Goal: Find specific page/section: Find specific page/section

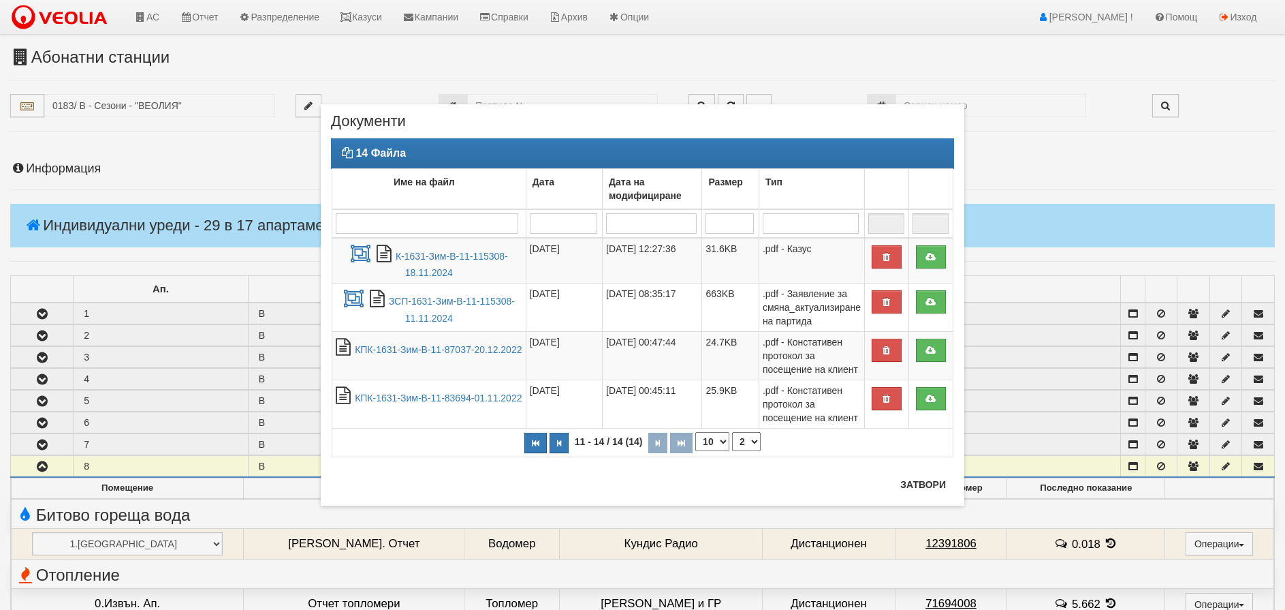
select select "2"
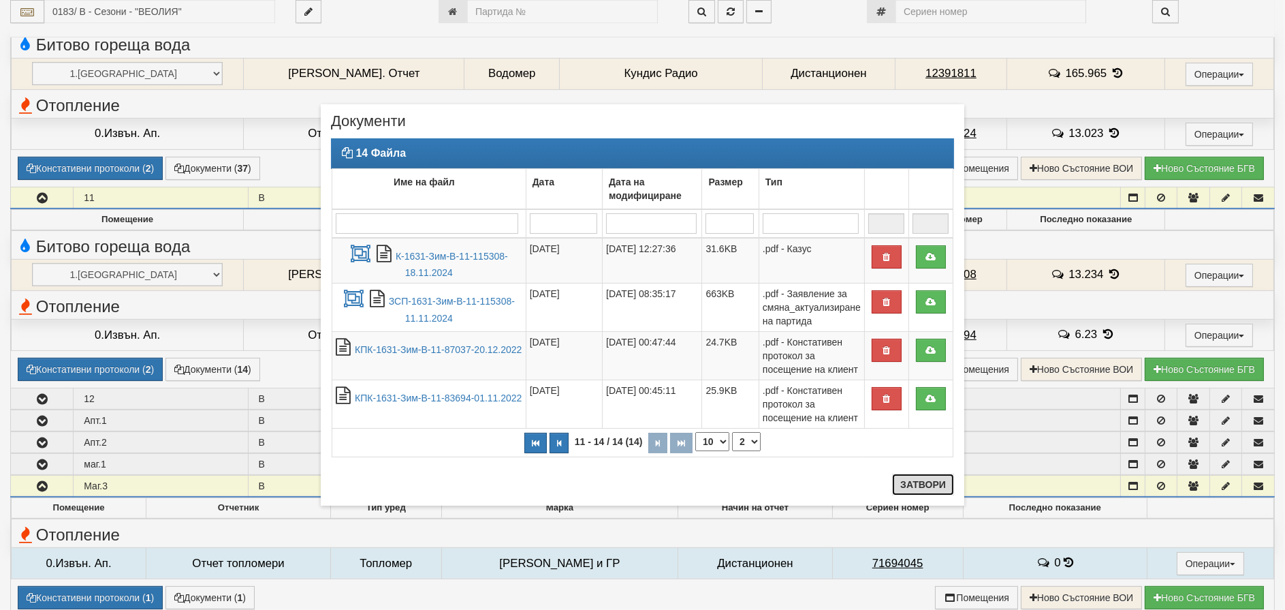
click at [929, 485] on button "Затвори" at bounding box center [923, 484] width 62 height 22
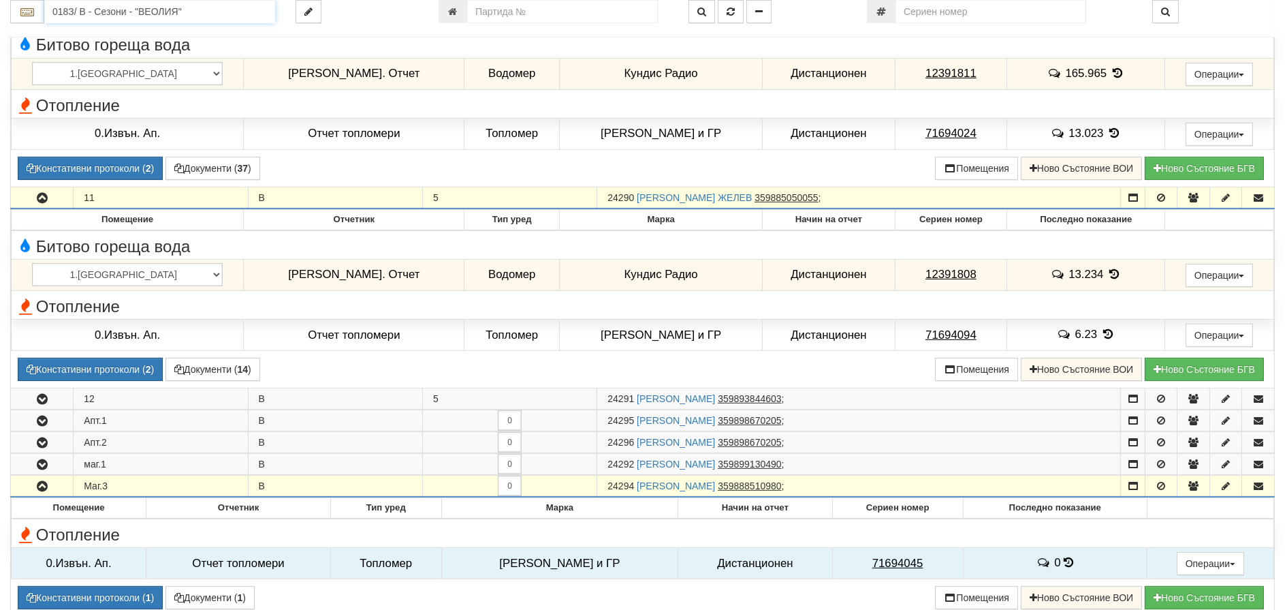
click at [124, 15] on input "018З/ В - Сезони - "ВЕОЛИЯ"" at bounding box center [159, 11] width 231 height 23
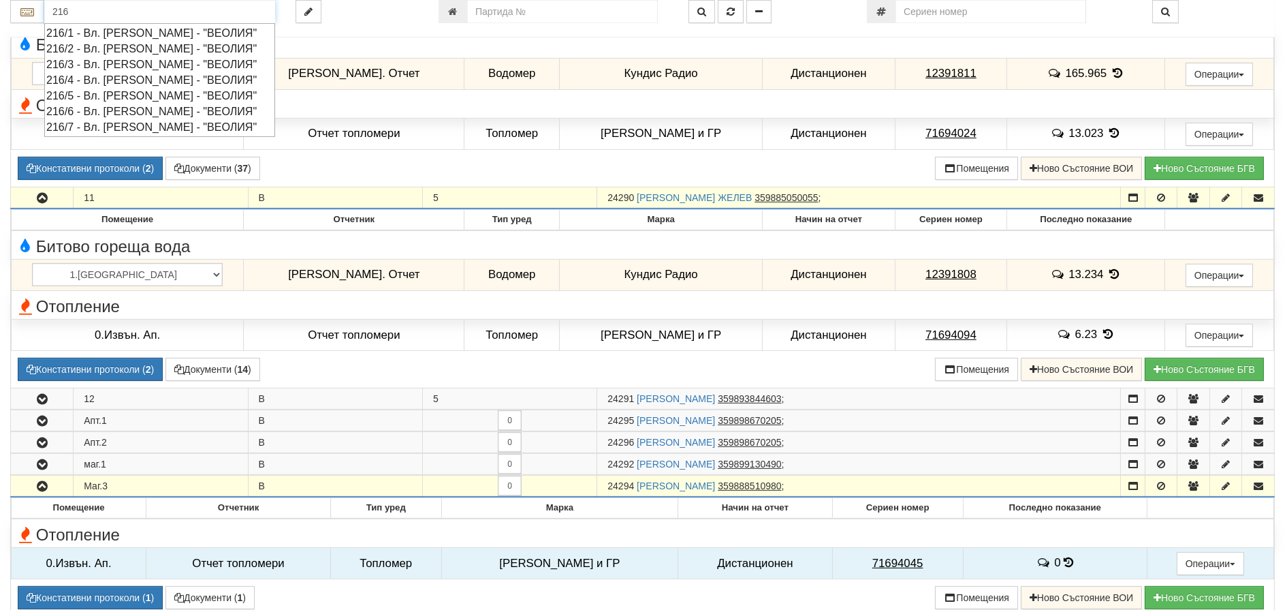
click at [122, 31] on div "216/1 - Вл. [PERSON_NAME] - "ВЕОЛИЯ"" at bounding box center [159, 33] width 227 height 16
type input "216/1 - Вл. [PERSON_NAME] - "ВЕОЛИЯ""
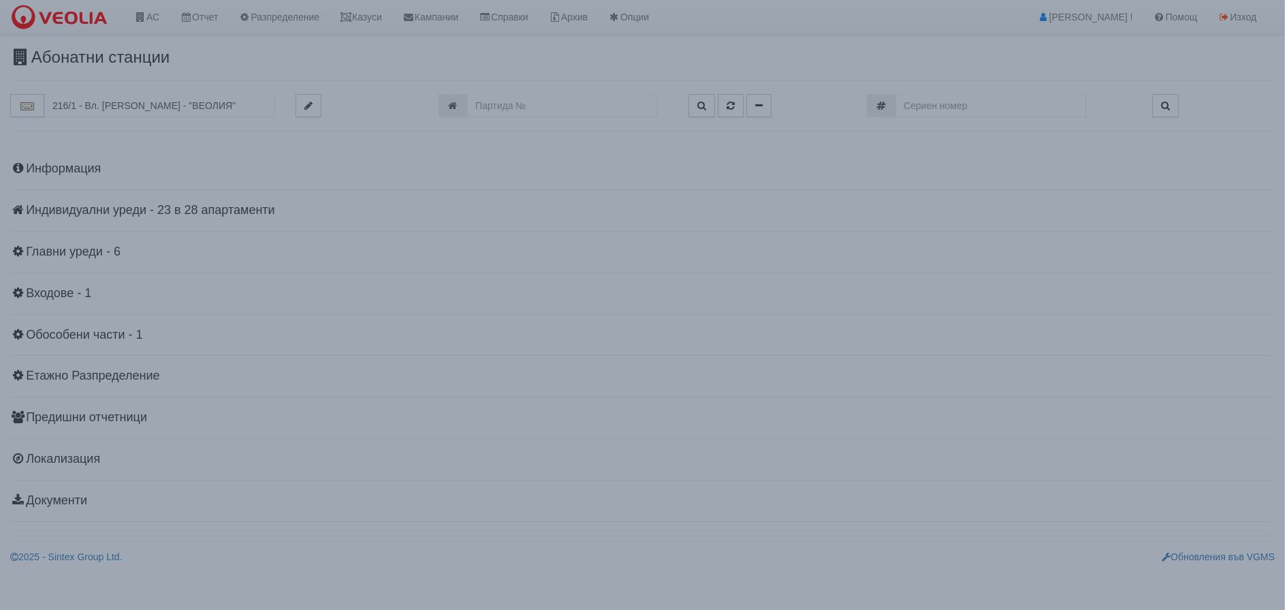
scroll to position [0, 0]
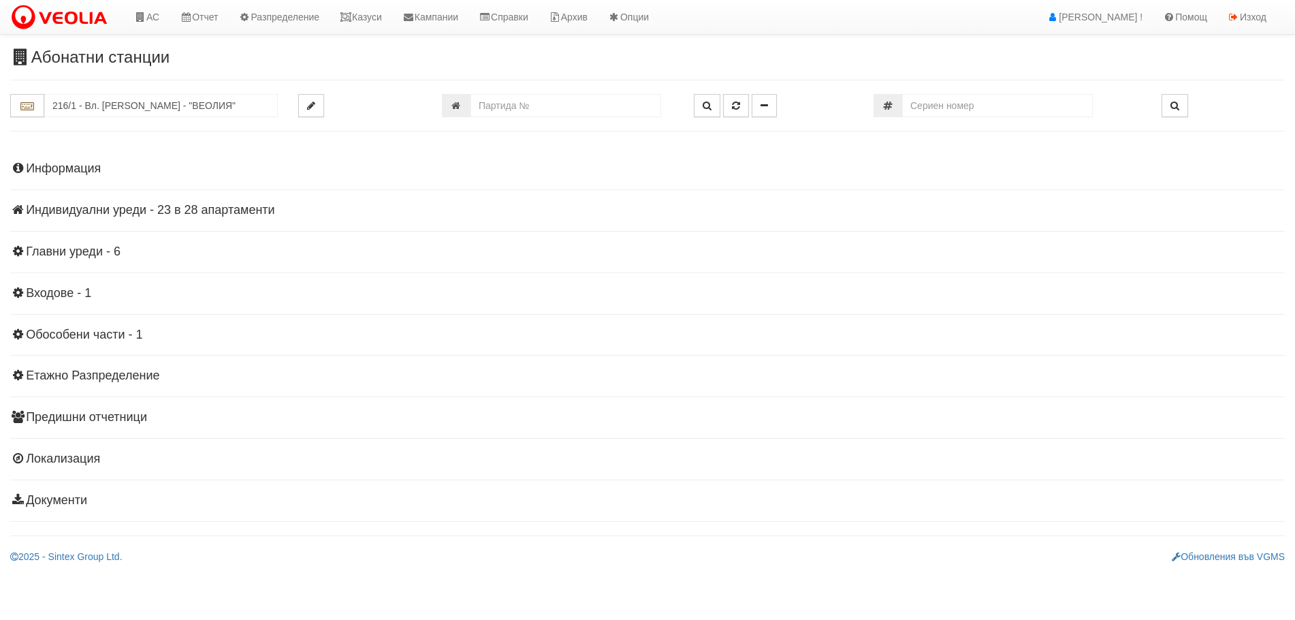
click at [131, 210] on h4 "Индивидуални уреди - 23 в 28 апартаменти" at bounding box center [647, 211] width 1275 height 14
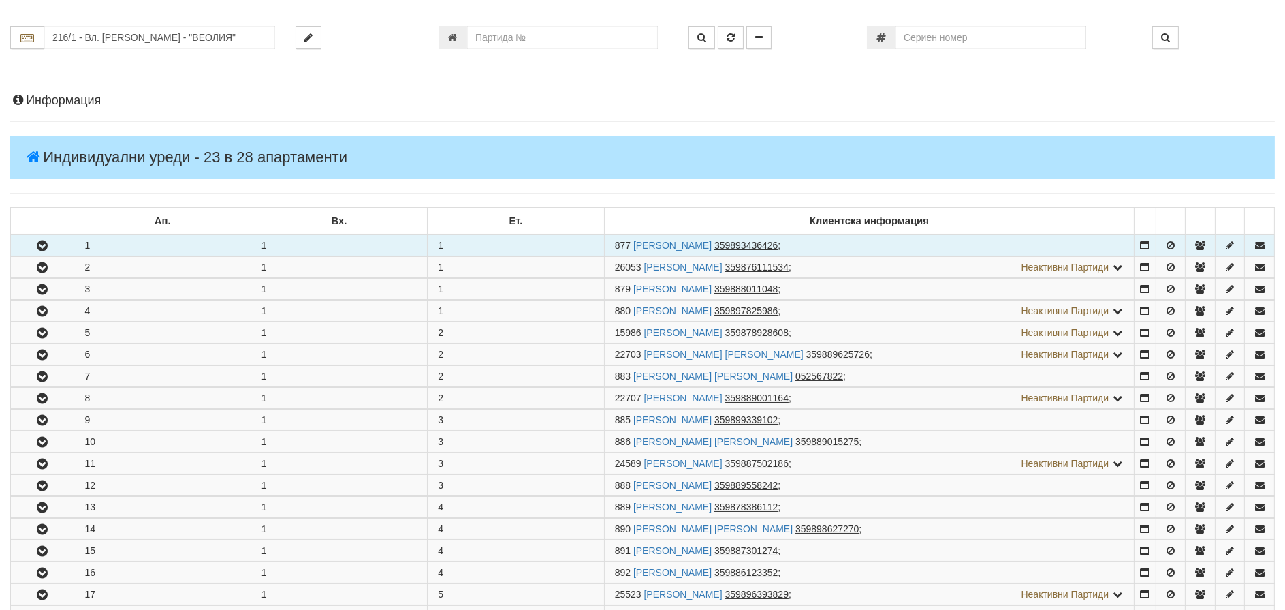
scroll to position [136, 0]
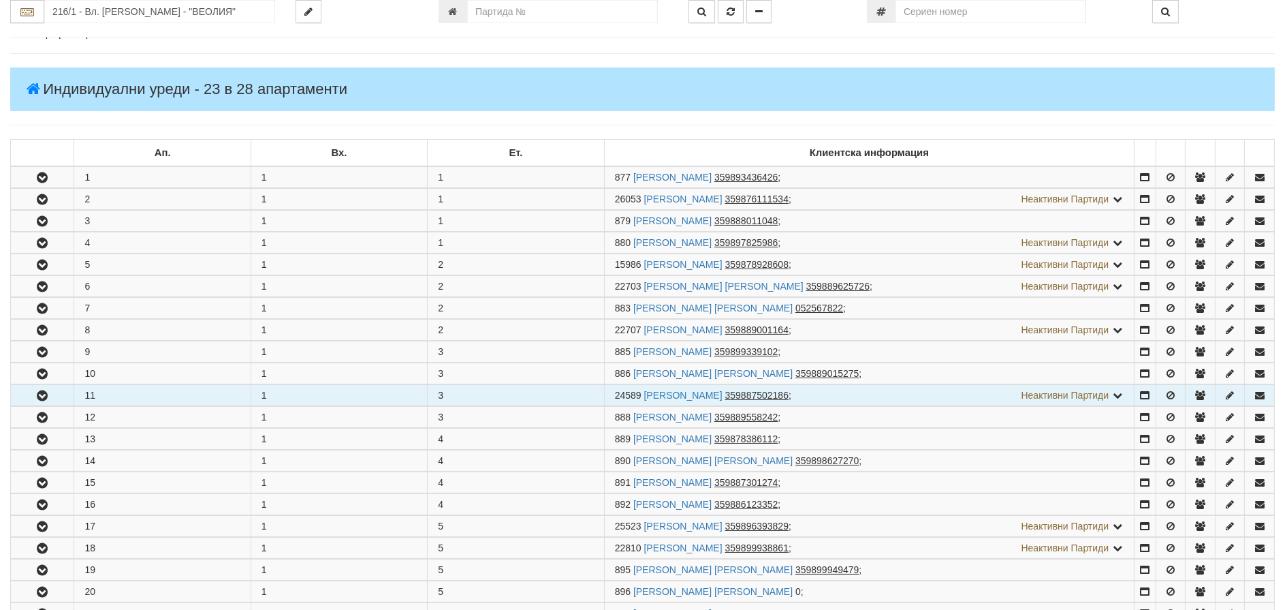
click at [46, 397] on icon "button" at bounding box center [42, 396] width 16 height 10
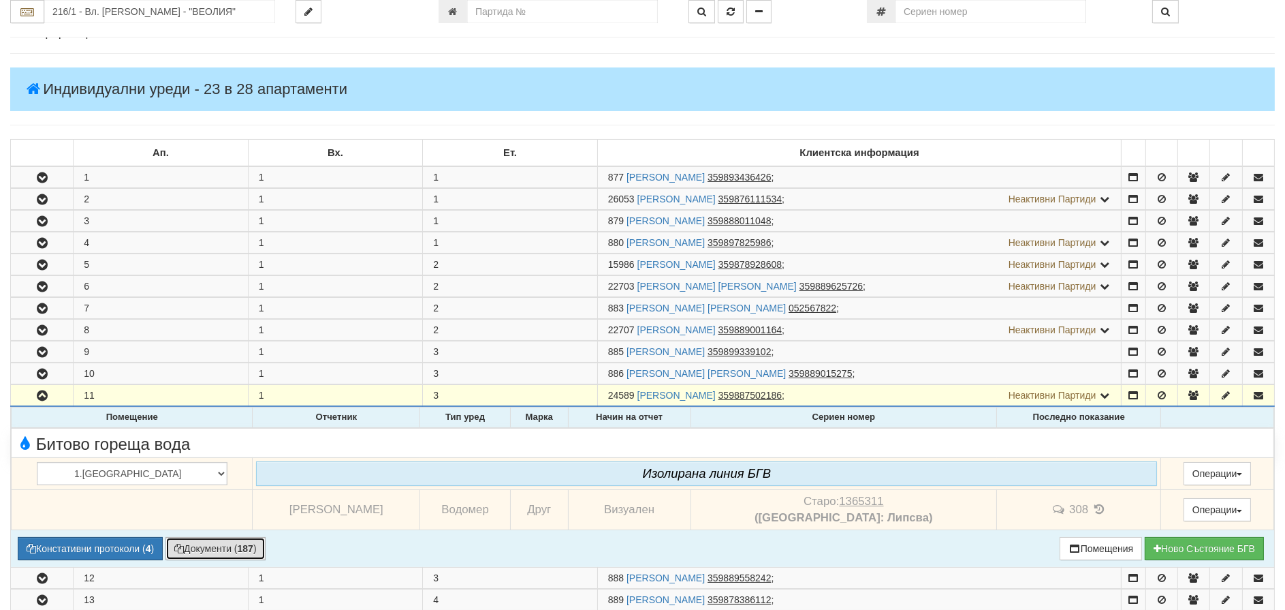
click at [199, 539] on button "Документи ( 187 )" at bounding box center [215, 548] width 100 height 23
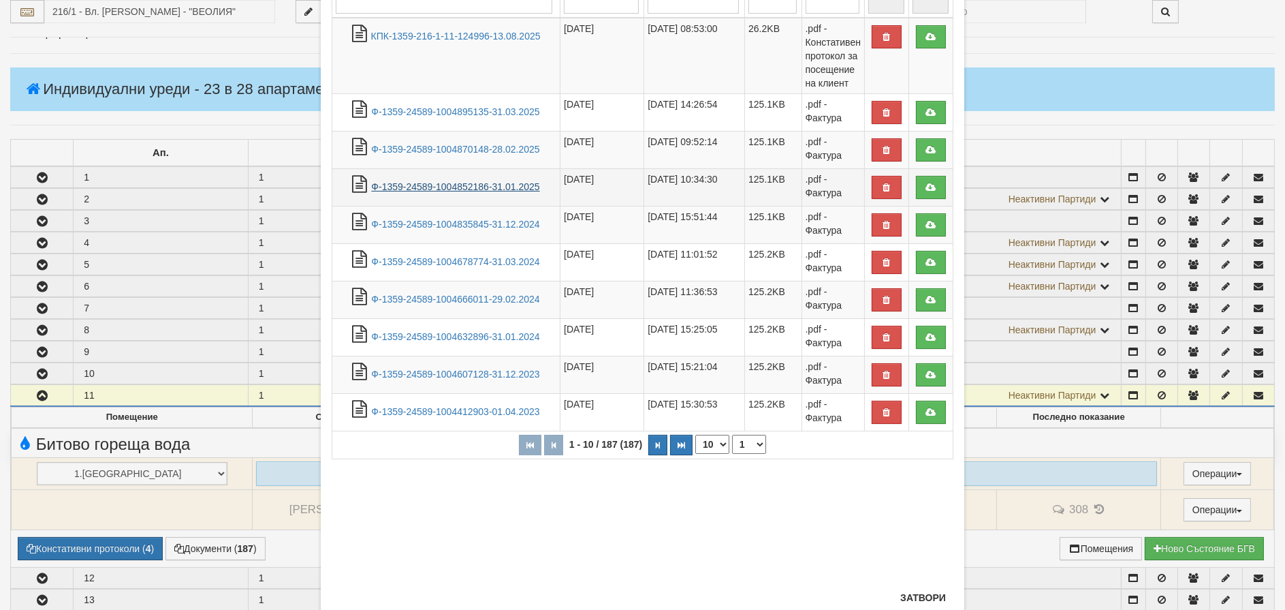
scroll to position [192, 0]
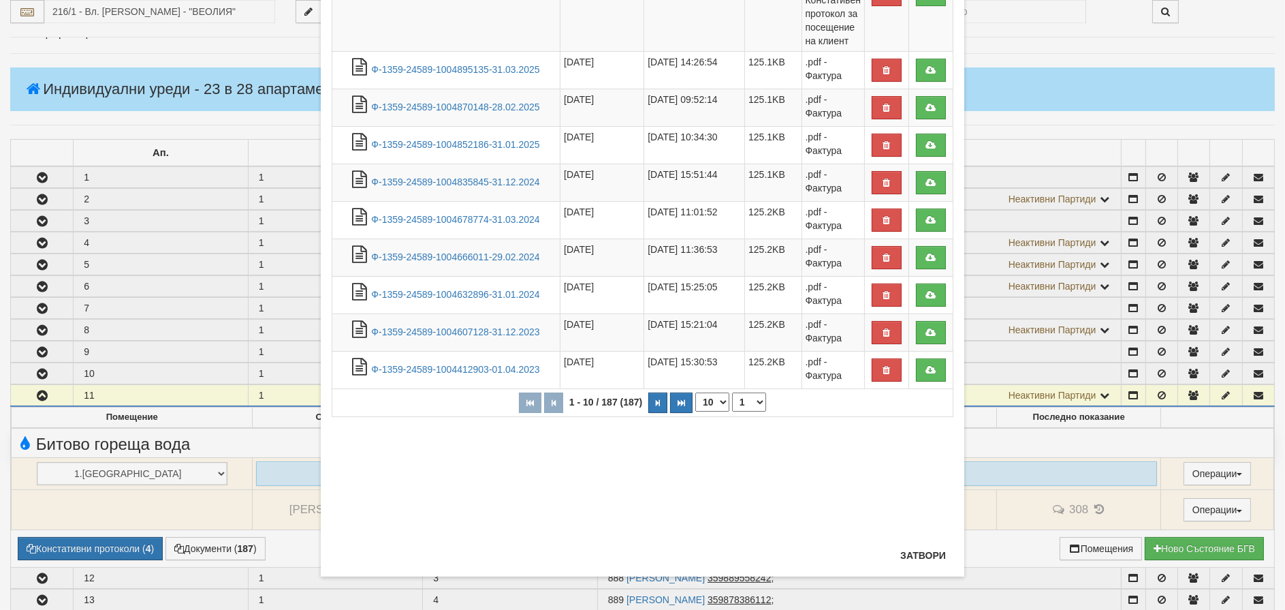
click at [700, 400] on select "10 20 30 40" at bounding box center [712, 401] width 34 height 19
select select "40"
click at [695, 411] on select "10 20 30 40" at bounding box center [712, 401] width 34 height 19
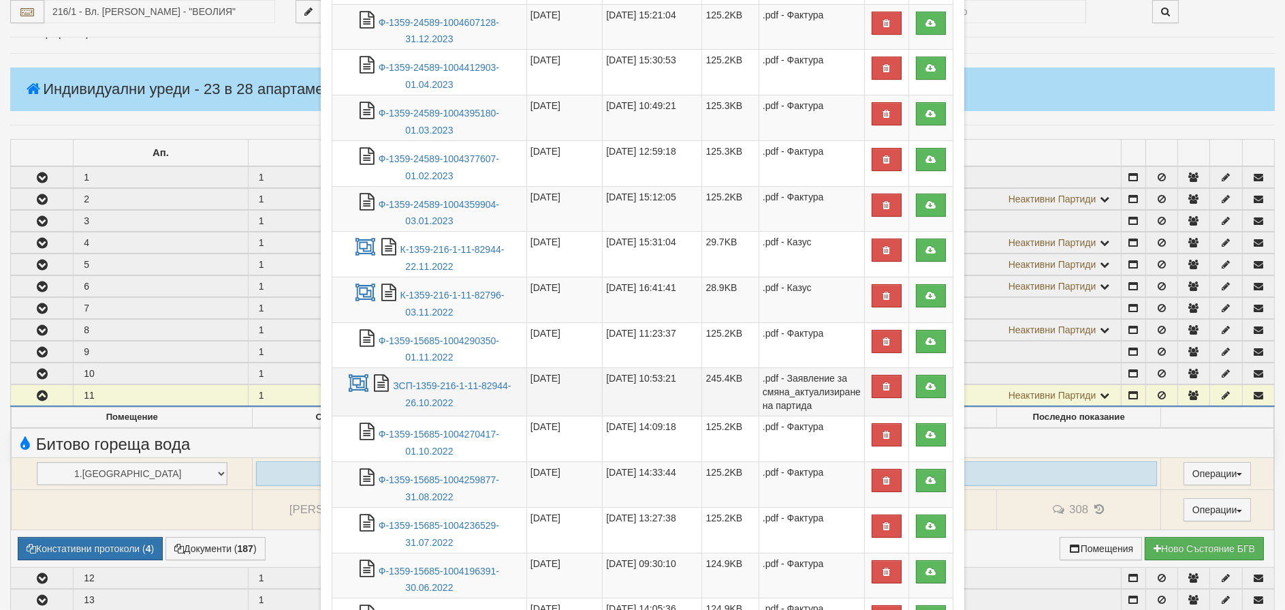
scroll to position [533, 0]
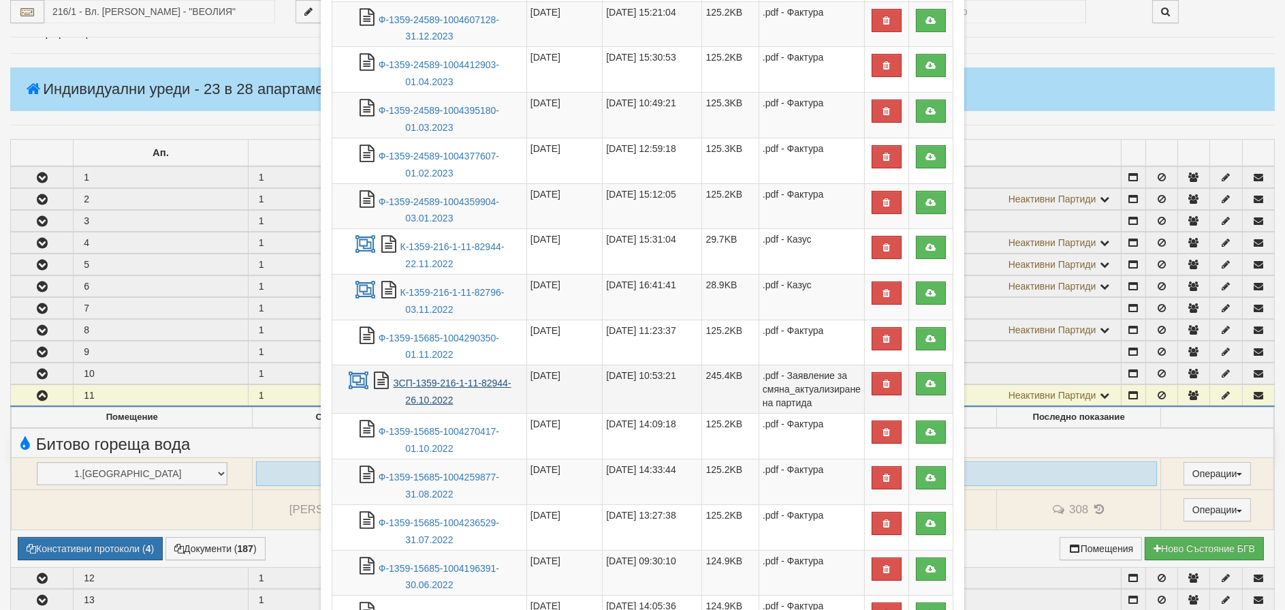
click at [420, 386] on link "ЗСП-1359-216-1-11-82944-26.10.2022" at bounding box center [452, 391] width 118 height 28
